Goal: Task Accomplishment & Management: Manage account settings

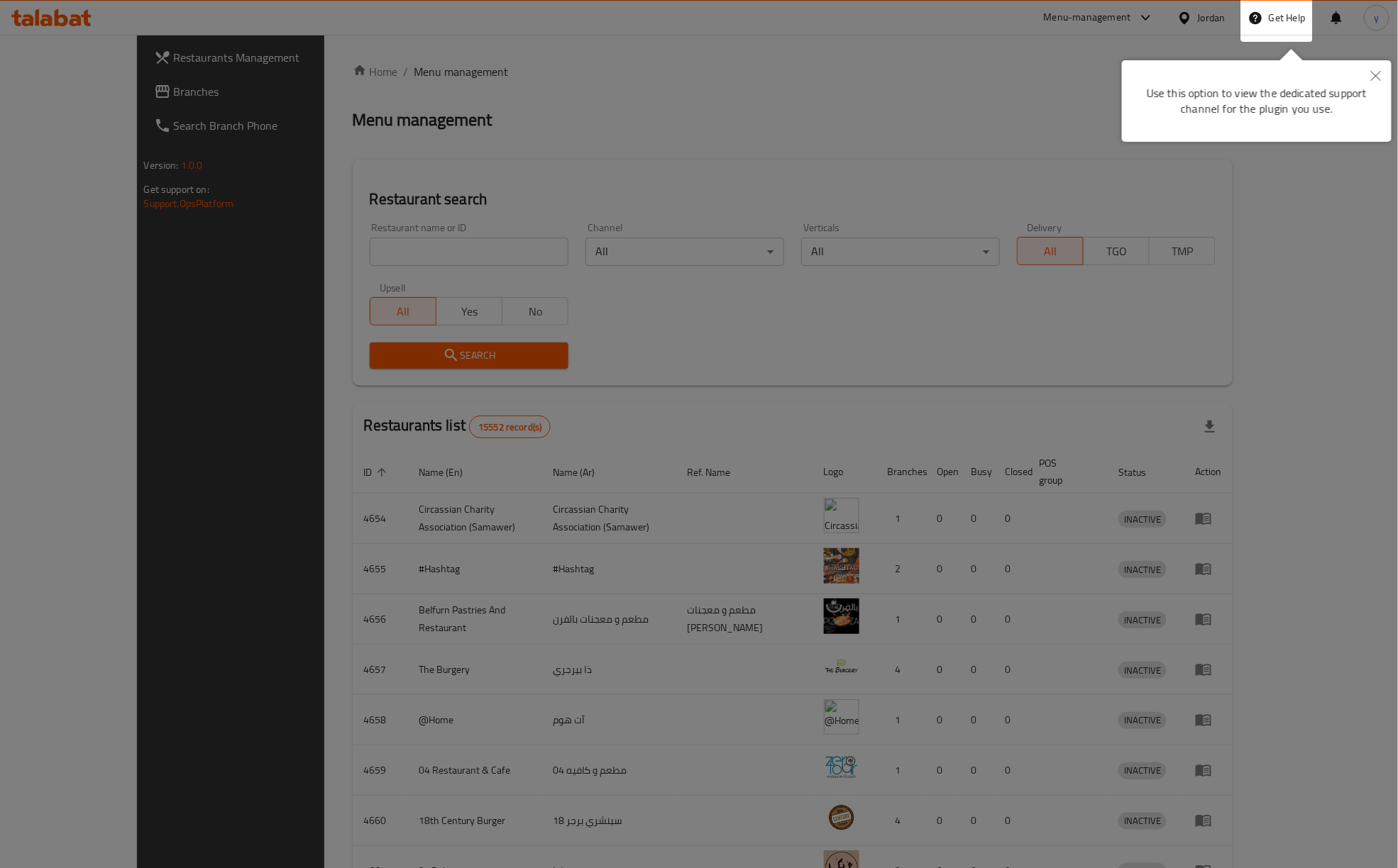
click at [792, 92] on div at bounding box center [699, 529] width 1398 height 1059
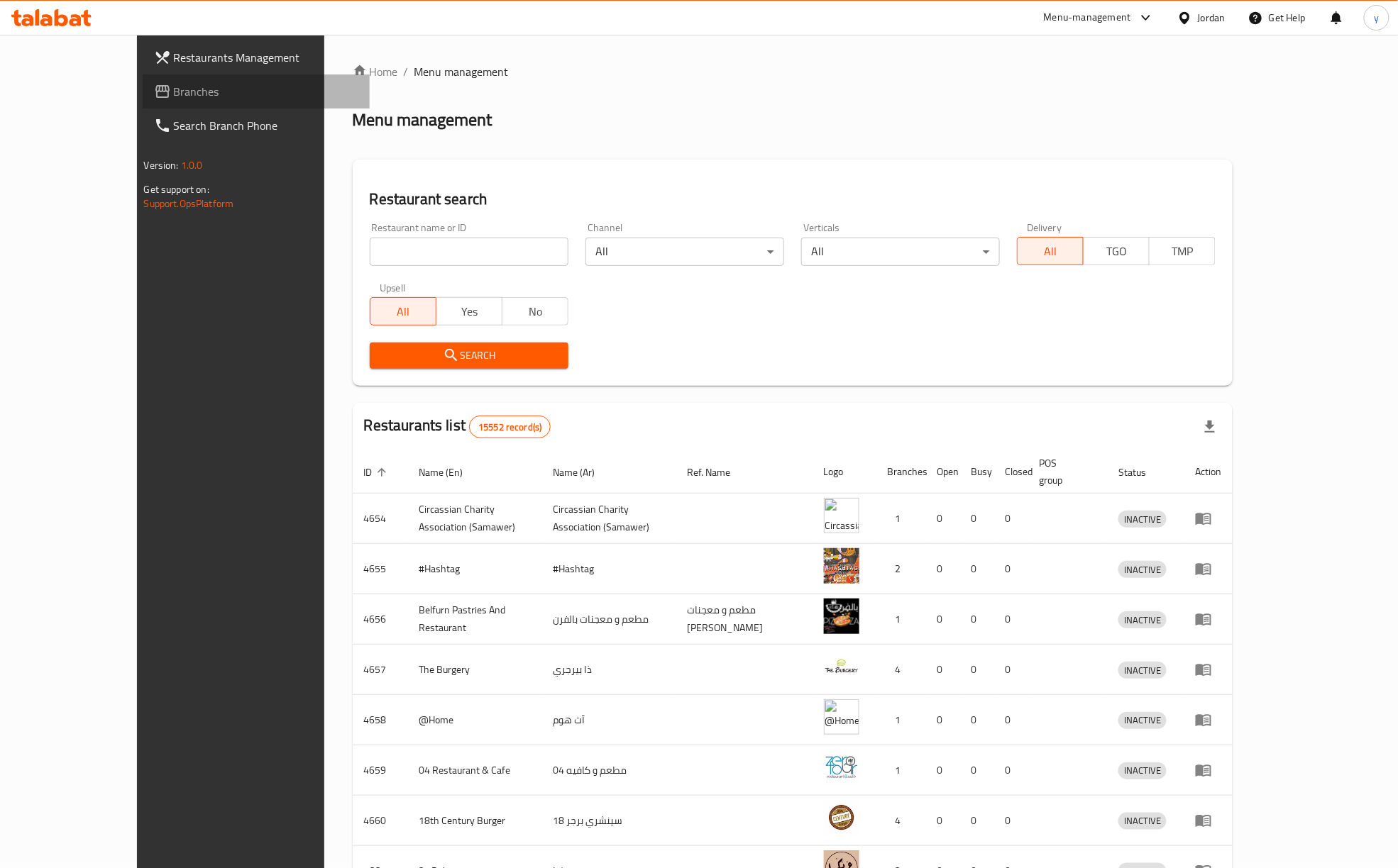
click at [174, 92] on span "Branches" at bounding box center [266, 91] width 186 height 17
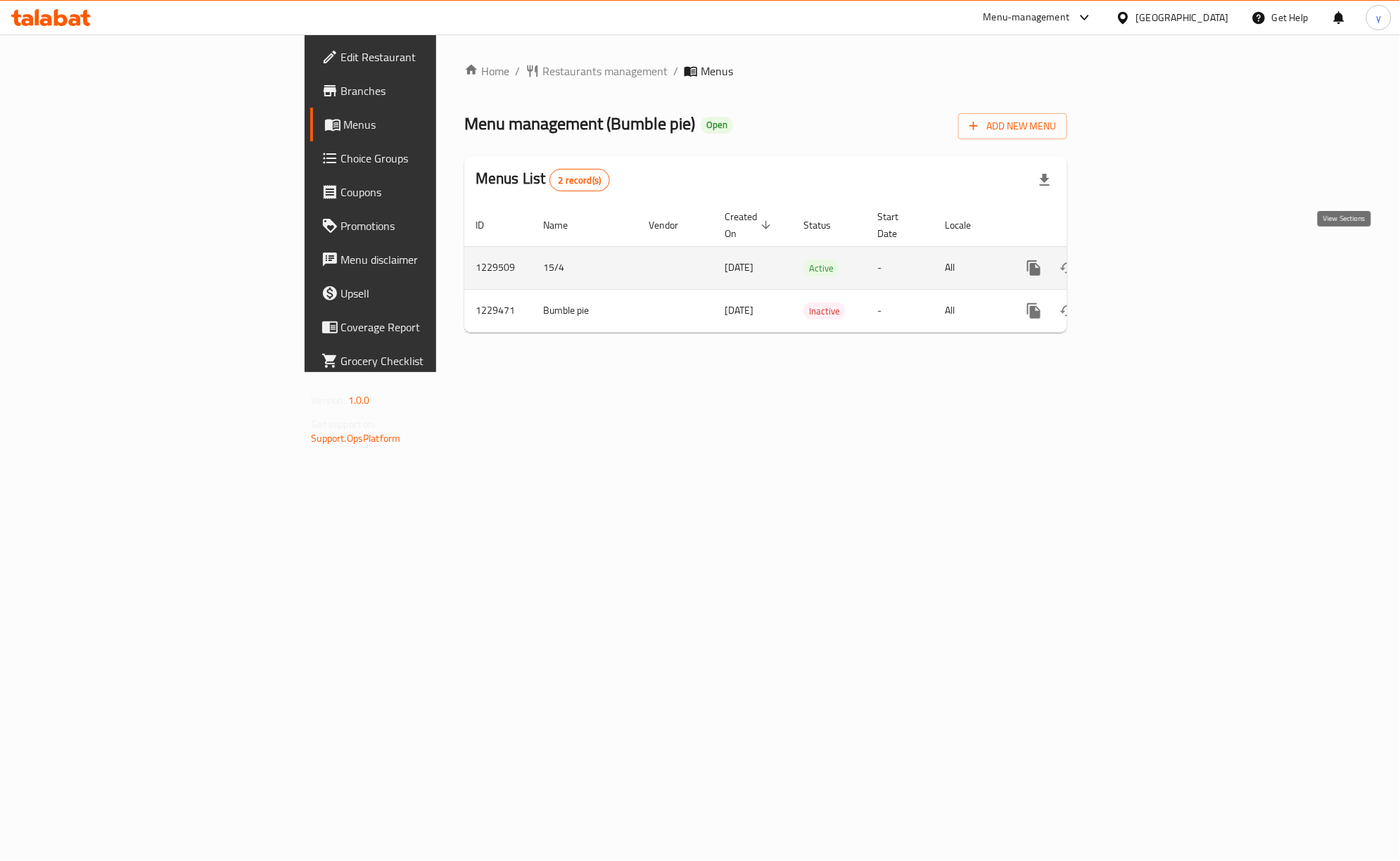
click at [1144, 260] on icon "enhanced table" at bounding box center [1134, 267] width 17 height 17
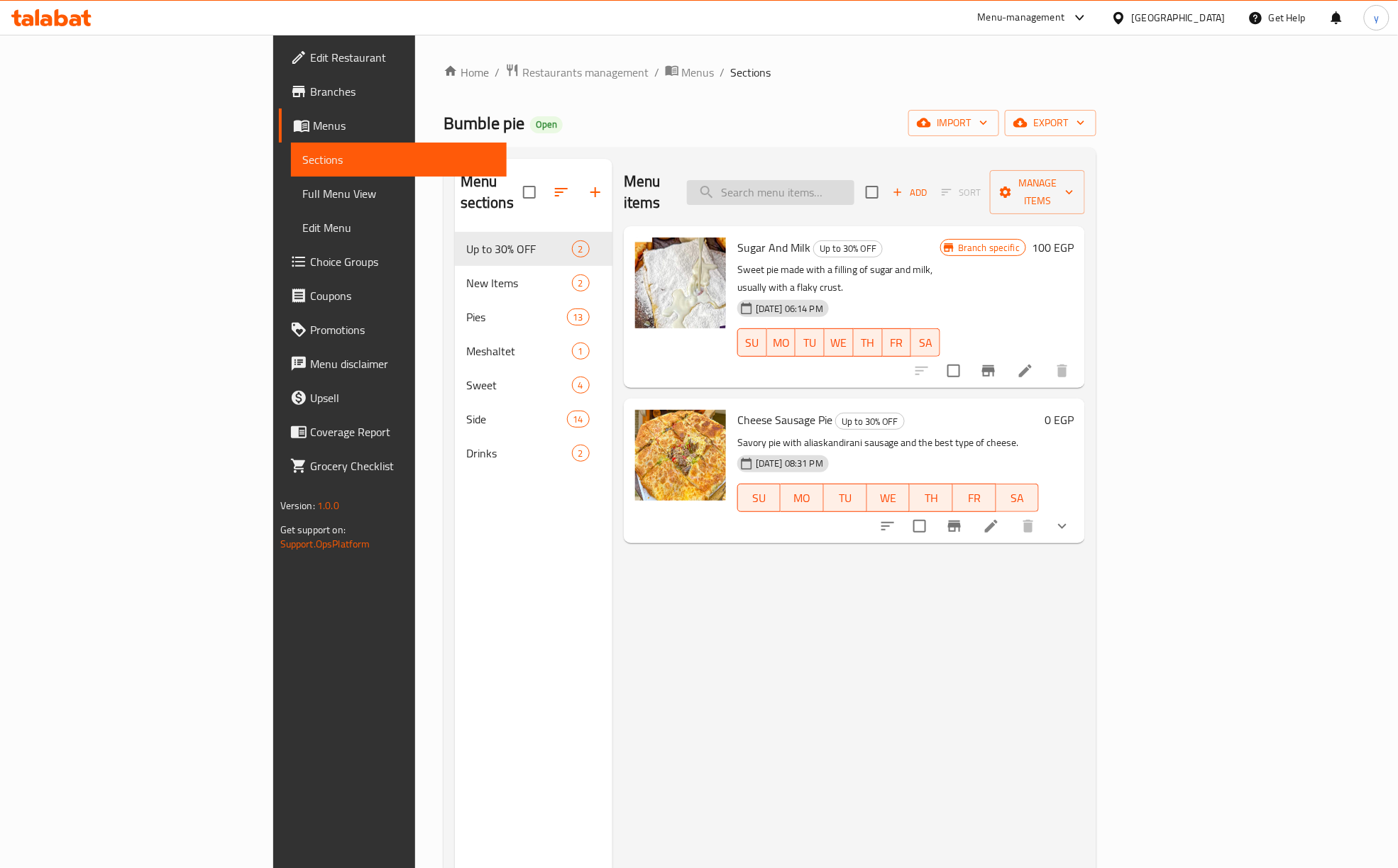
click at [854, 180] on input "search" at bounding box center [770, 193] width 168 height 25
paste input "Kiri Sausage Pie"
type input "Kiri Sausage Pie"
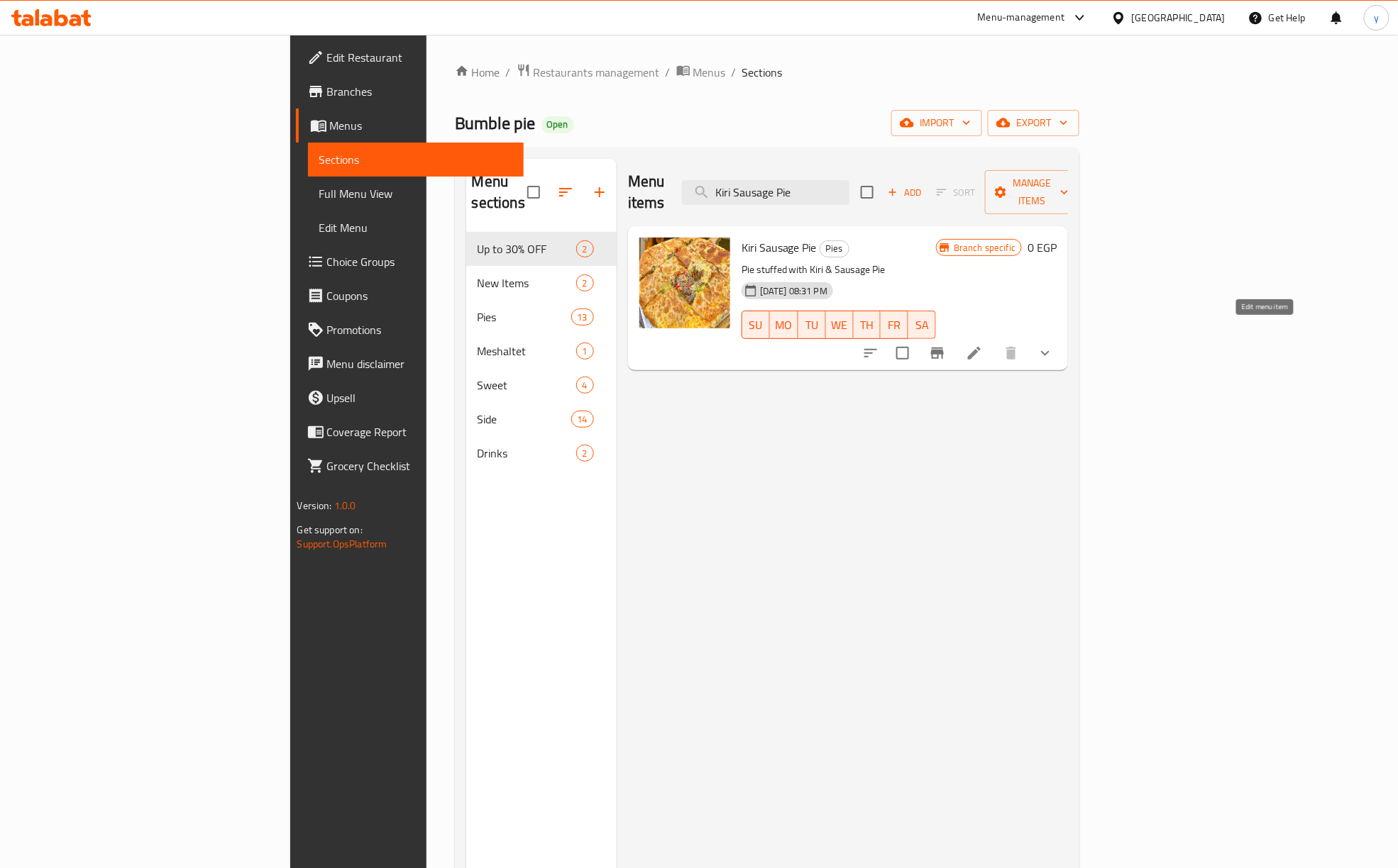
click at [983, 345] on icon at bounding box center [974, 353] width 17 height 17
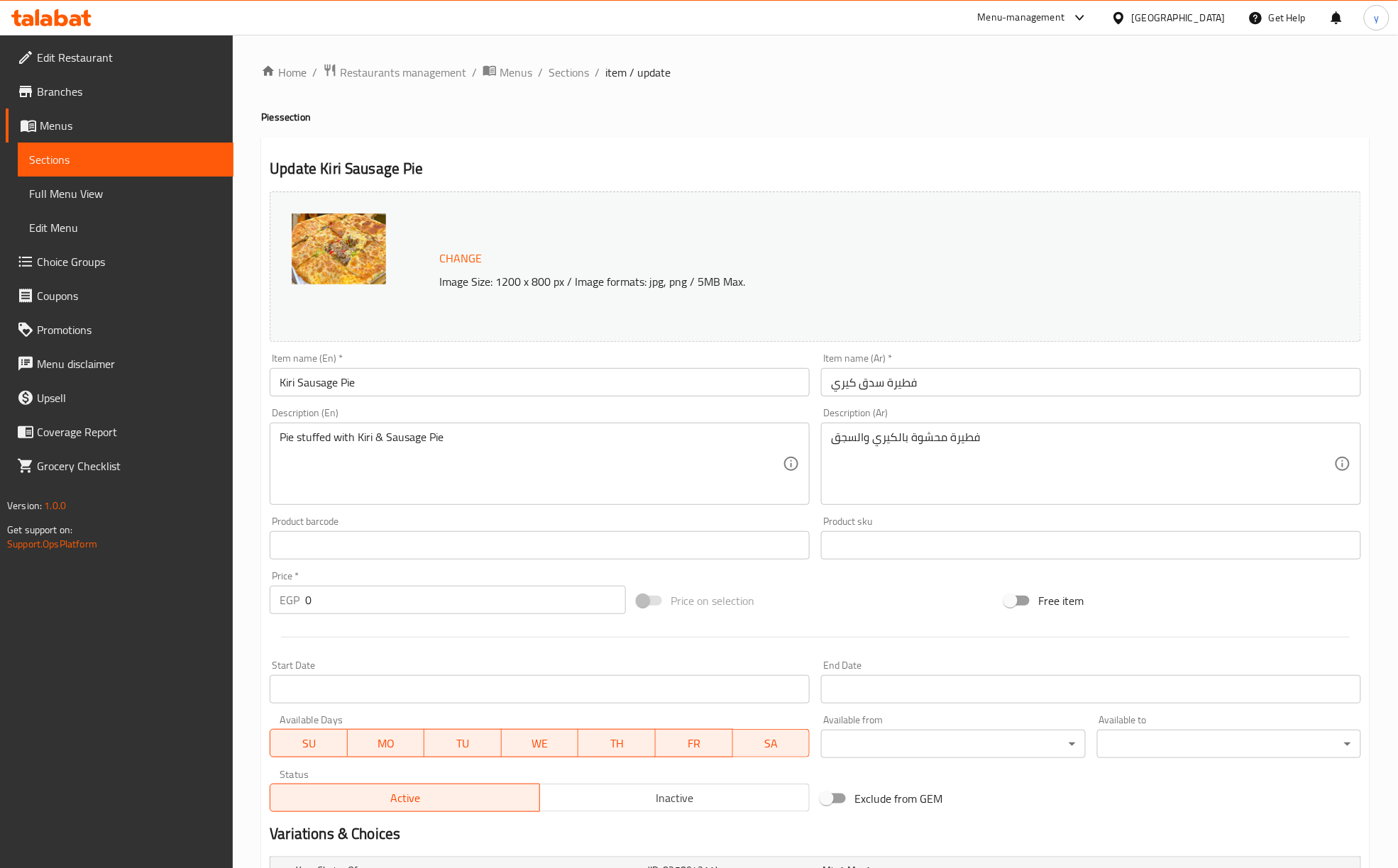
click at [793, 191] on div "Change Image Size: 1200 x 800 px / Image formats: jpg, png / 5MB Max." at bounding box center [816, 266] width 1102 height 162
click at [909, 112] on h4 "Pies section" at bounding box center [815, 117] width 1109 height 14
click at [418, 74] on span "Restaurants management" at bounding box center [402, 72] width 126 height 17
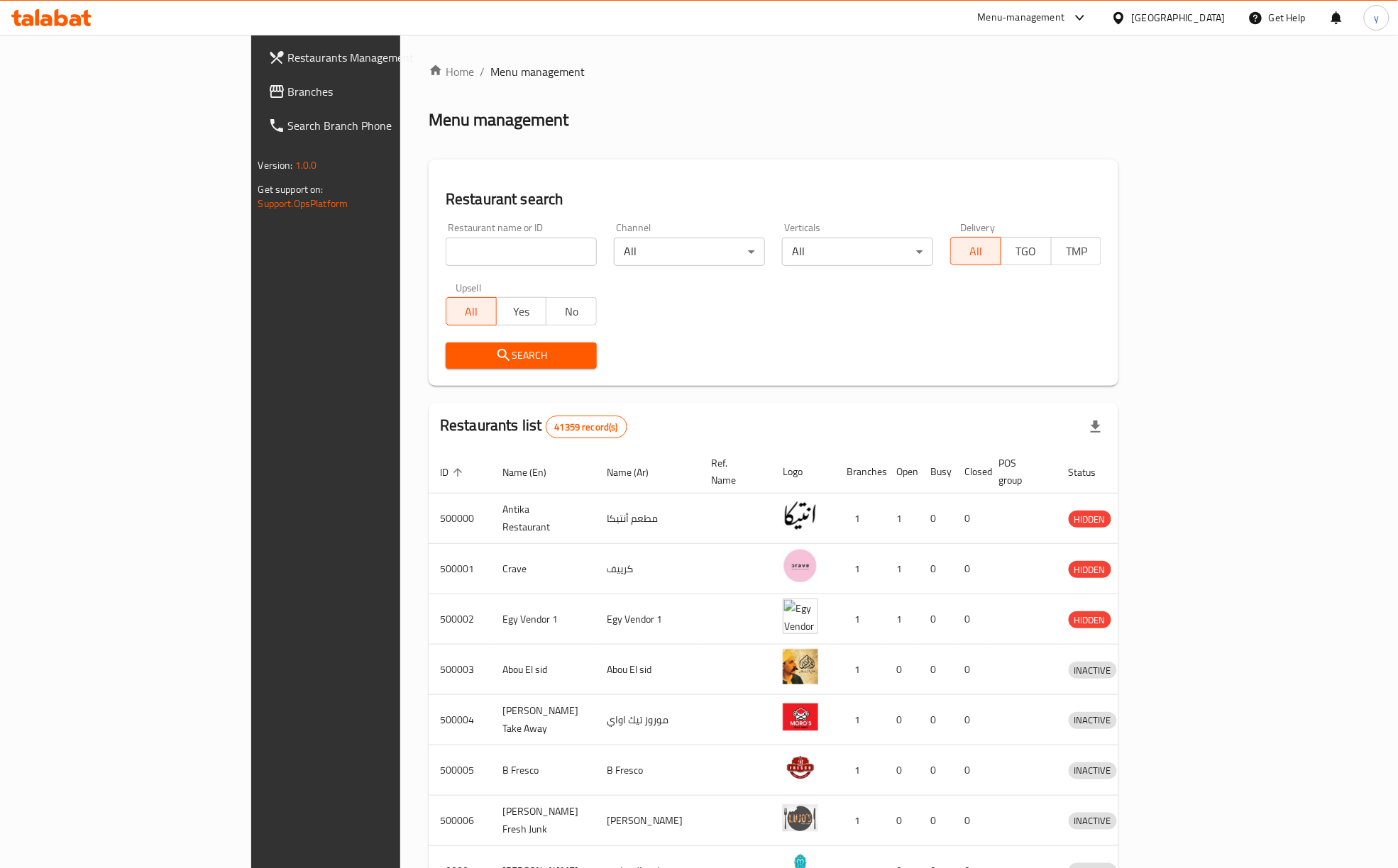
click at [288, 97] on span "Branches" at bounding box center [380, 91] width 186 height 17
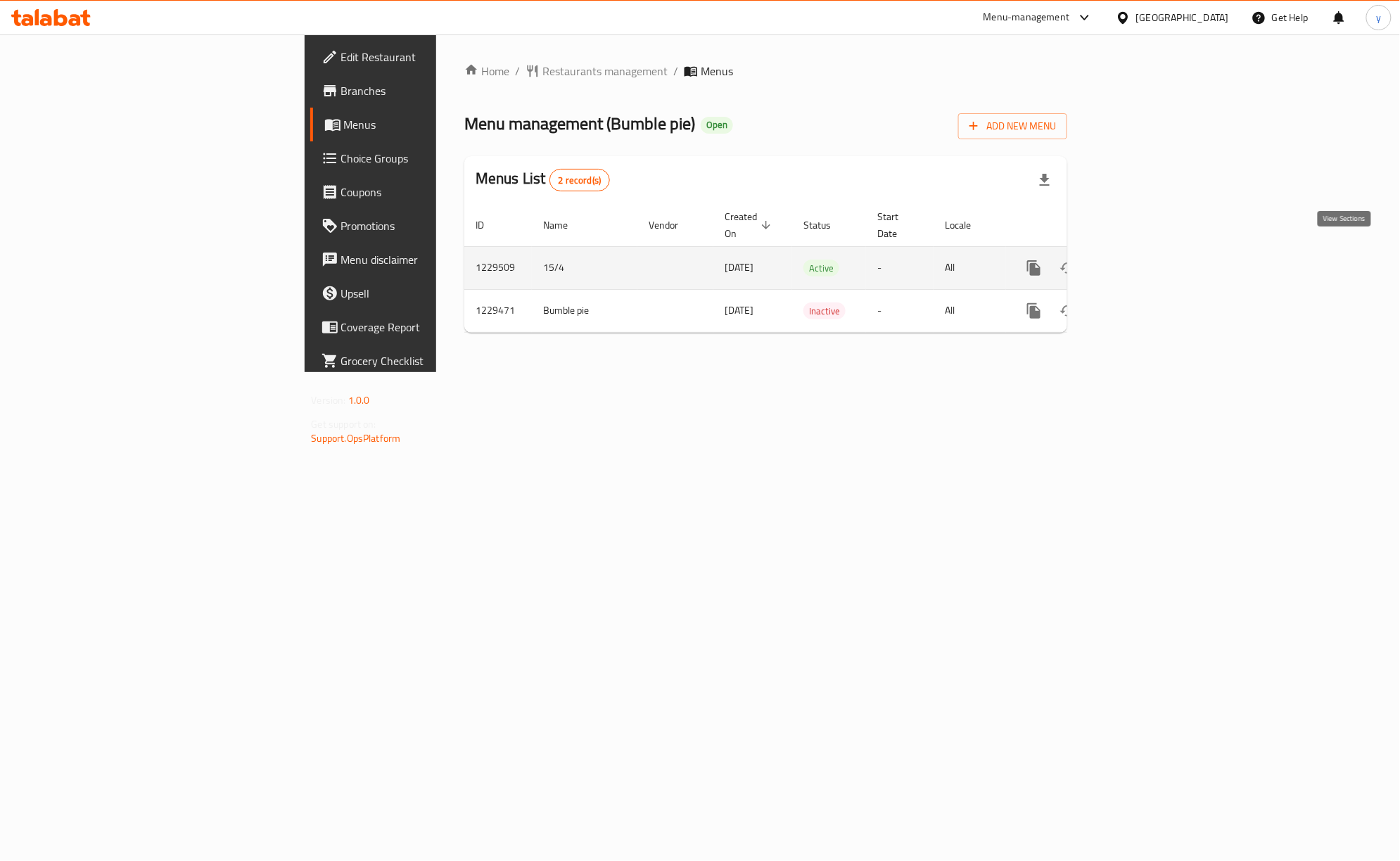
click at [1144, 260] on icon "enhanced table" at bounding box center [1134, 267] width 17 height 17
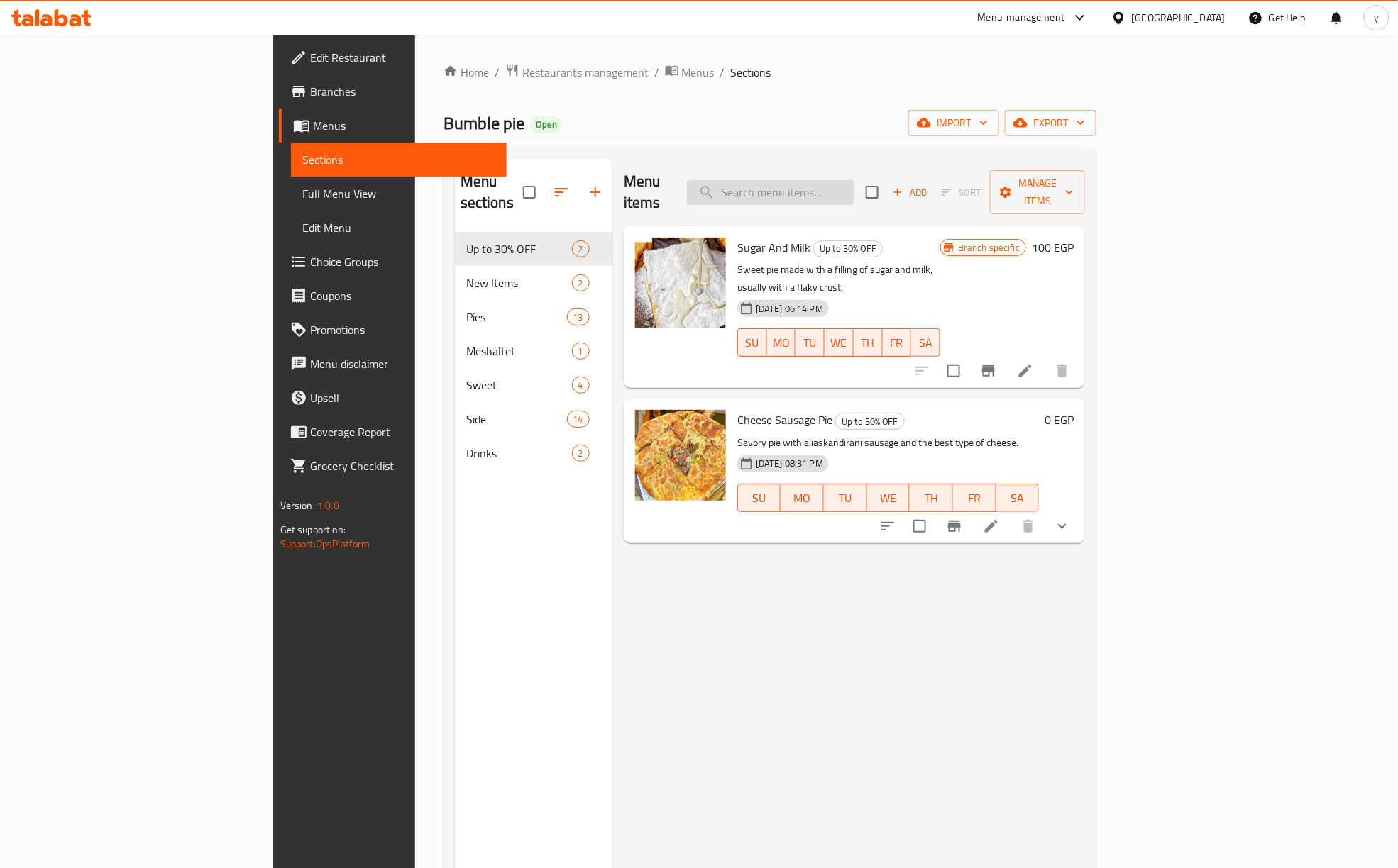
click at [830, 185] on input "search" at bounding box center [770, 193] width 168 height 25
paste input "Kiri Pastrami Pie"
type input "Kiri Pastrami Pie"
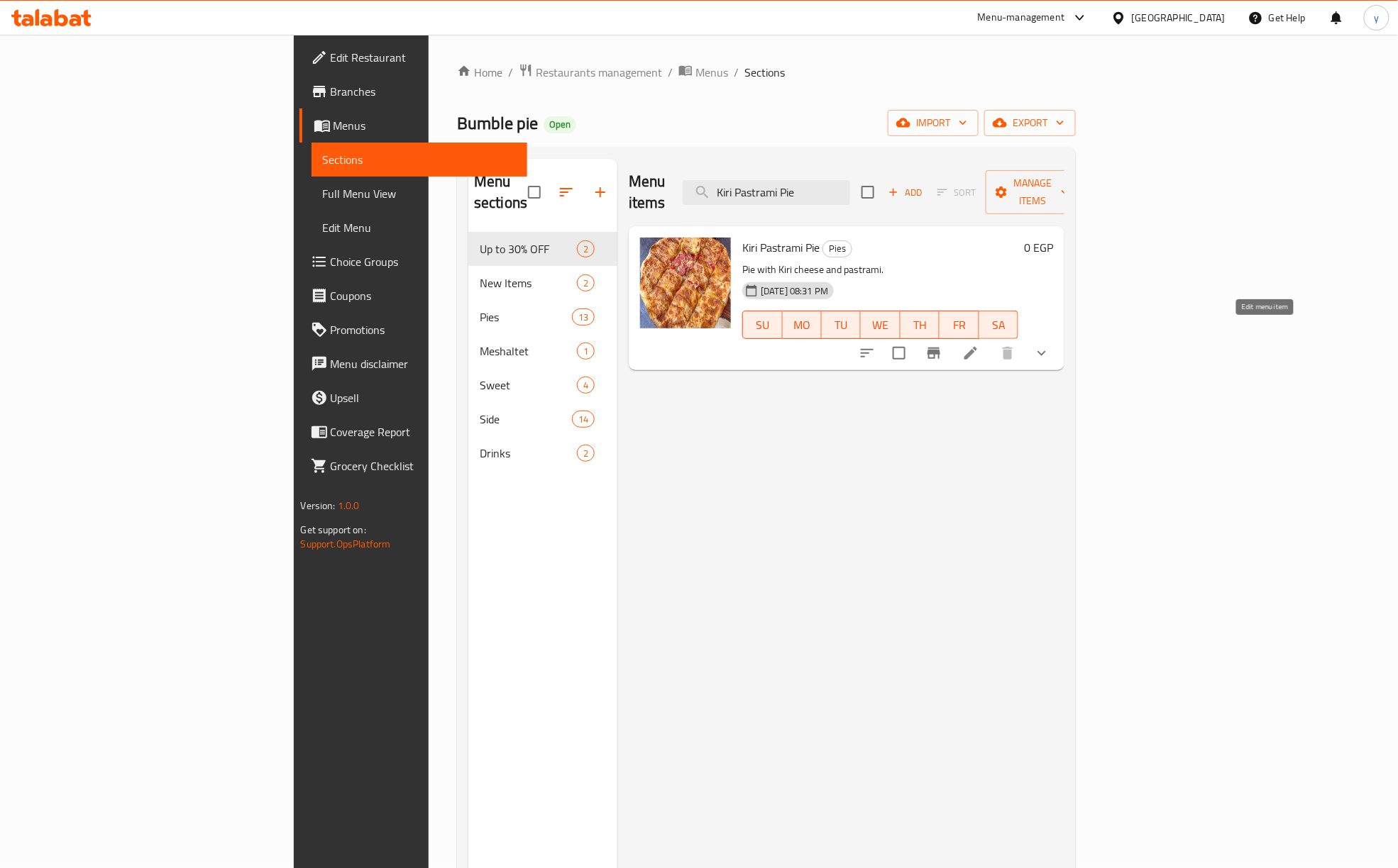
click at [977, 347] on icon at bounding box center [971, 353] width 13 height 13
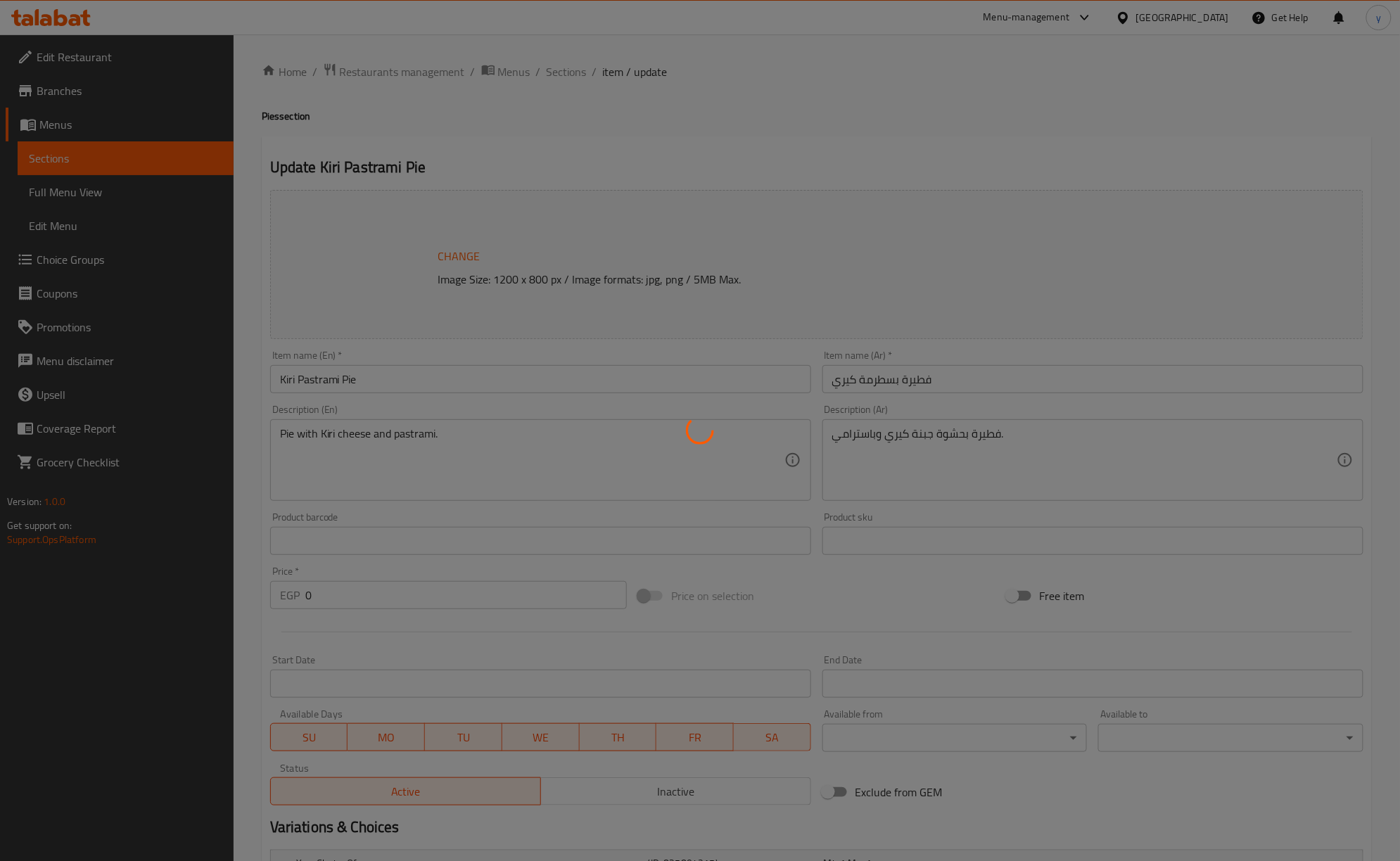
type input "اضافات"
type input "0"
type input "7"
type input "علب صوص اضافية"
type input "0"
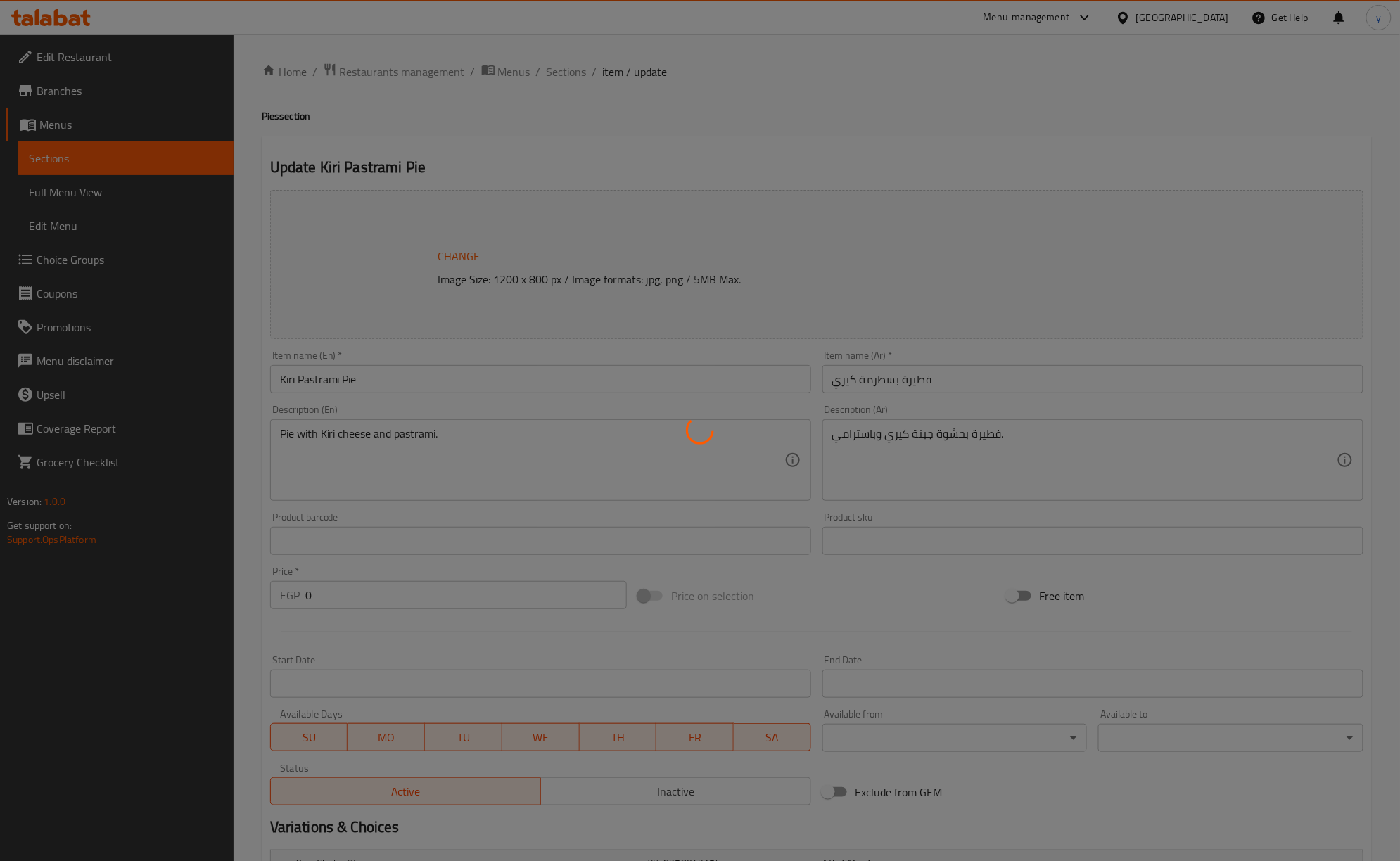
type input "4"
type input "اضافات"
type input "0"
type input "7"
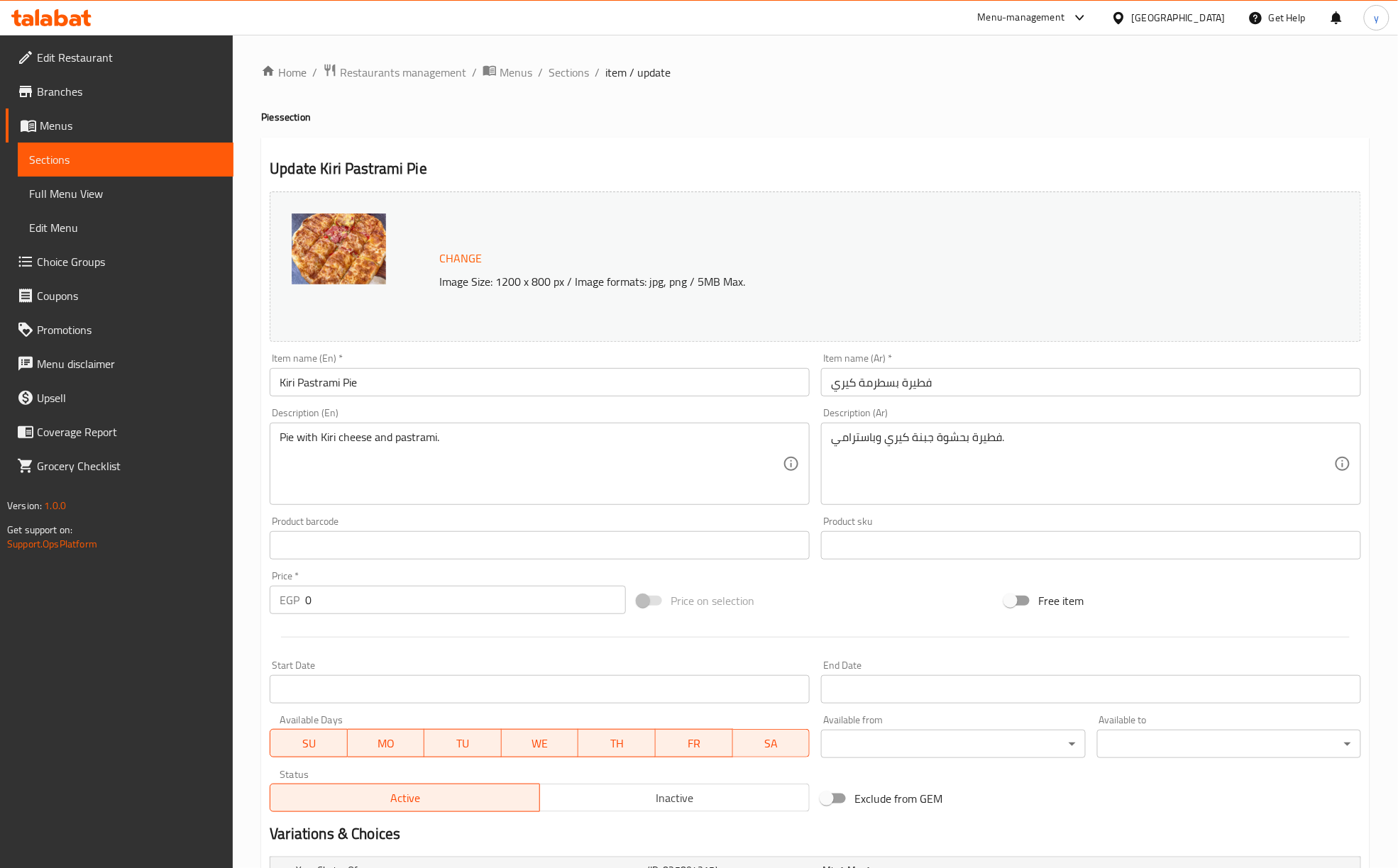
click at [911, 117] on h4 "Pies section" at bounding box center [815, 117] width 1109 height 14
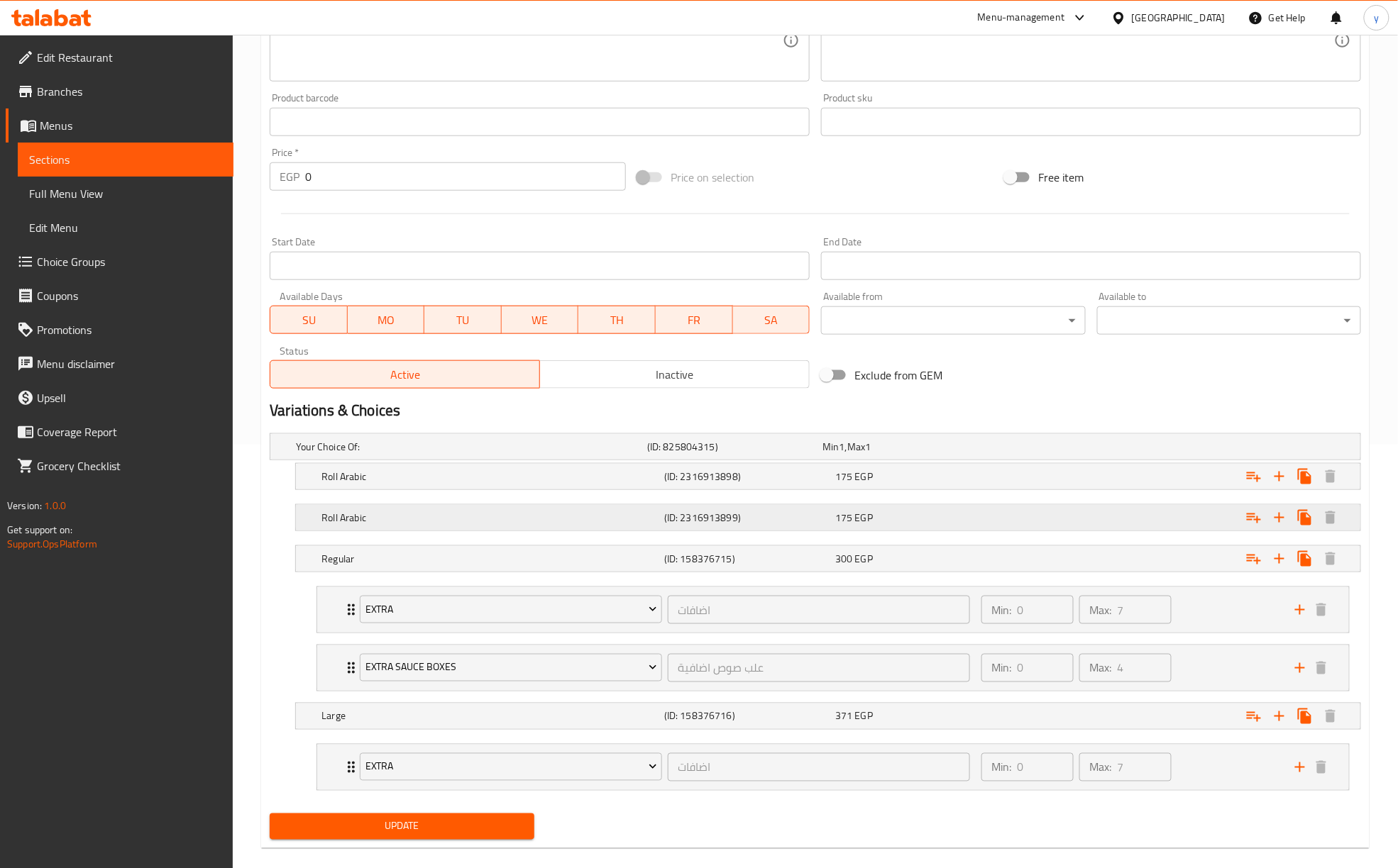
scroll to position [448, 0]
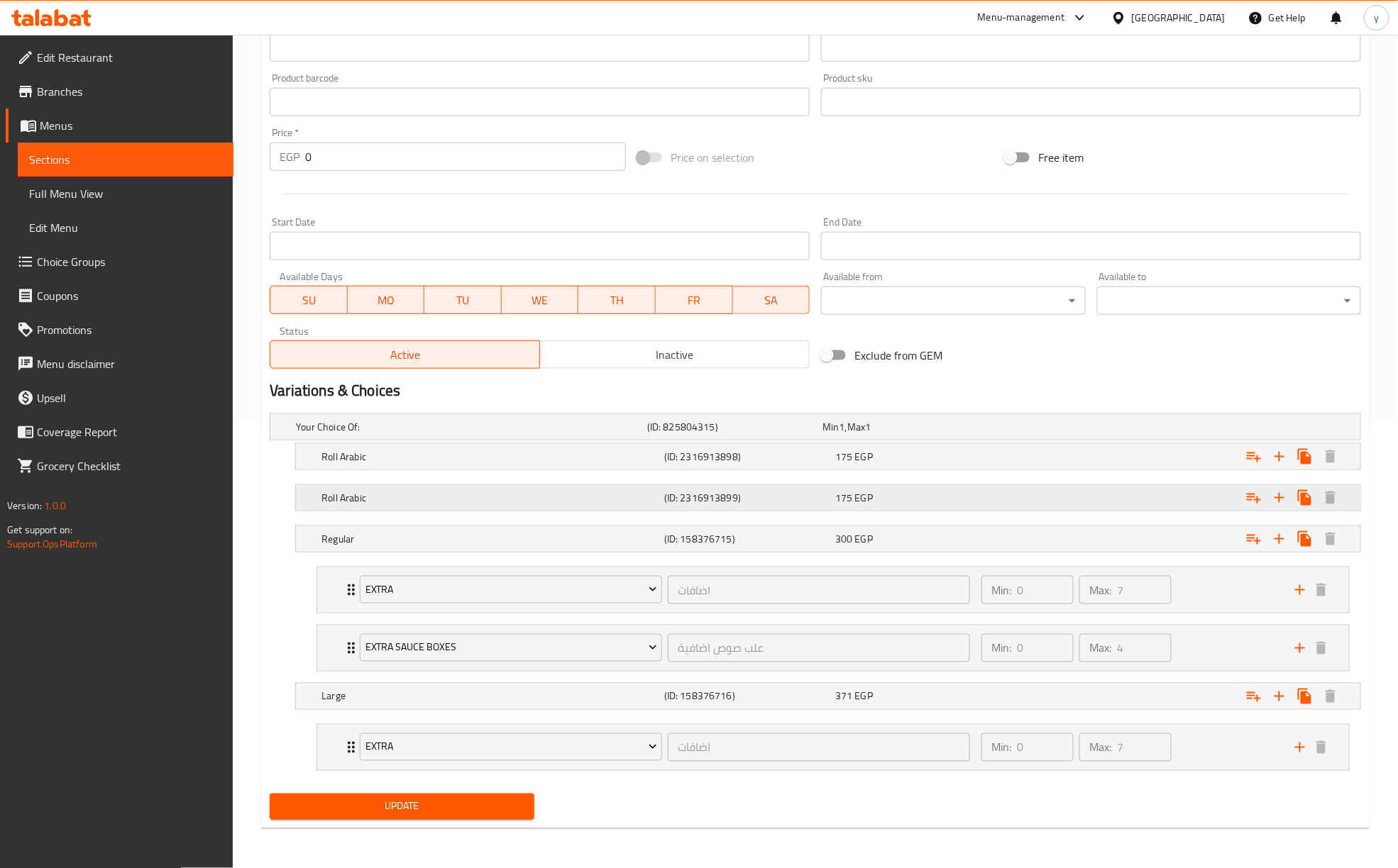
click at [486, 492] on h5 "Roll Arabic" at bounding box center [490, 498] width 337 height 14
